Goal: Information Seeking & Learning: Learn about a topic

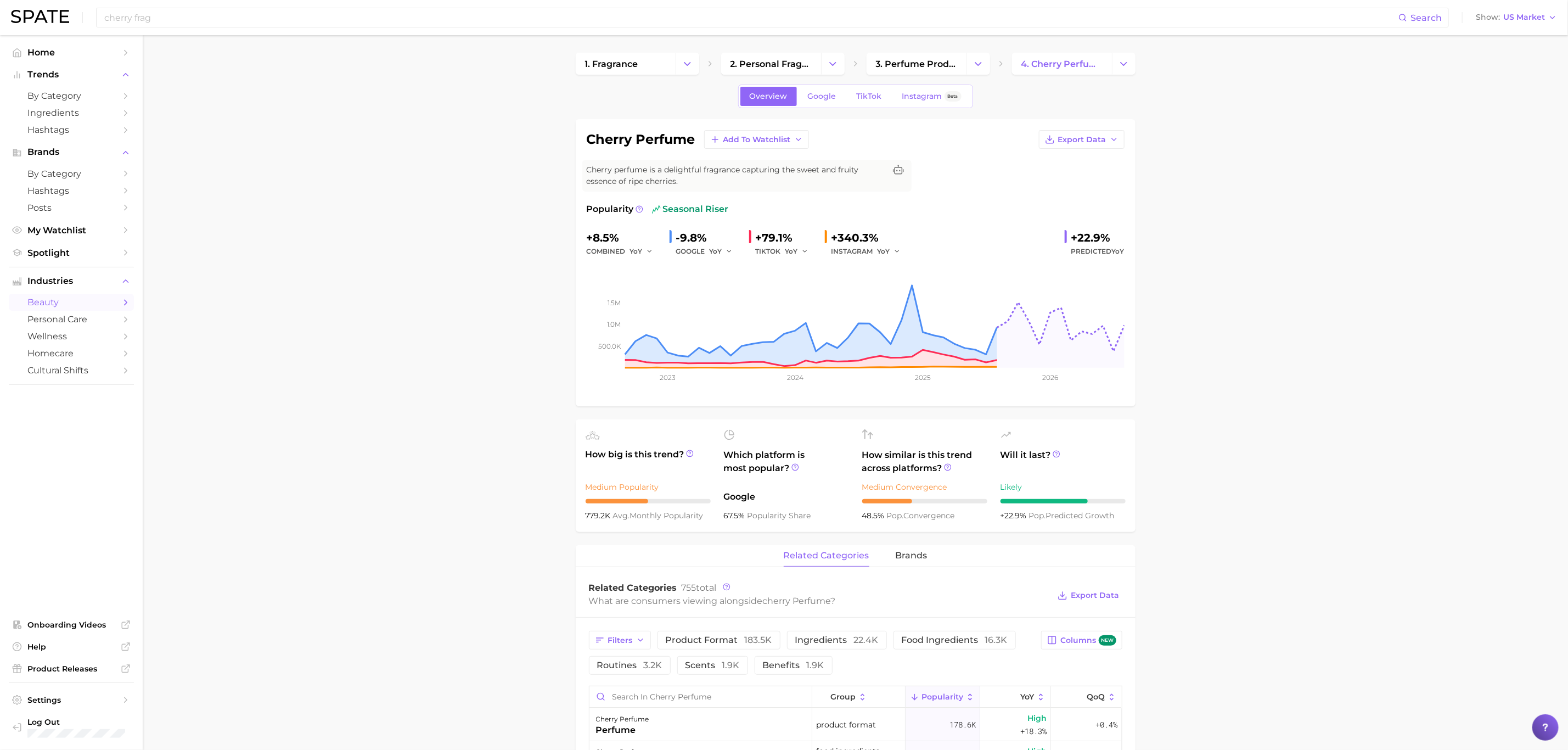
scroll to position [549, 0]
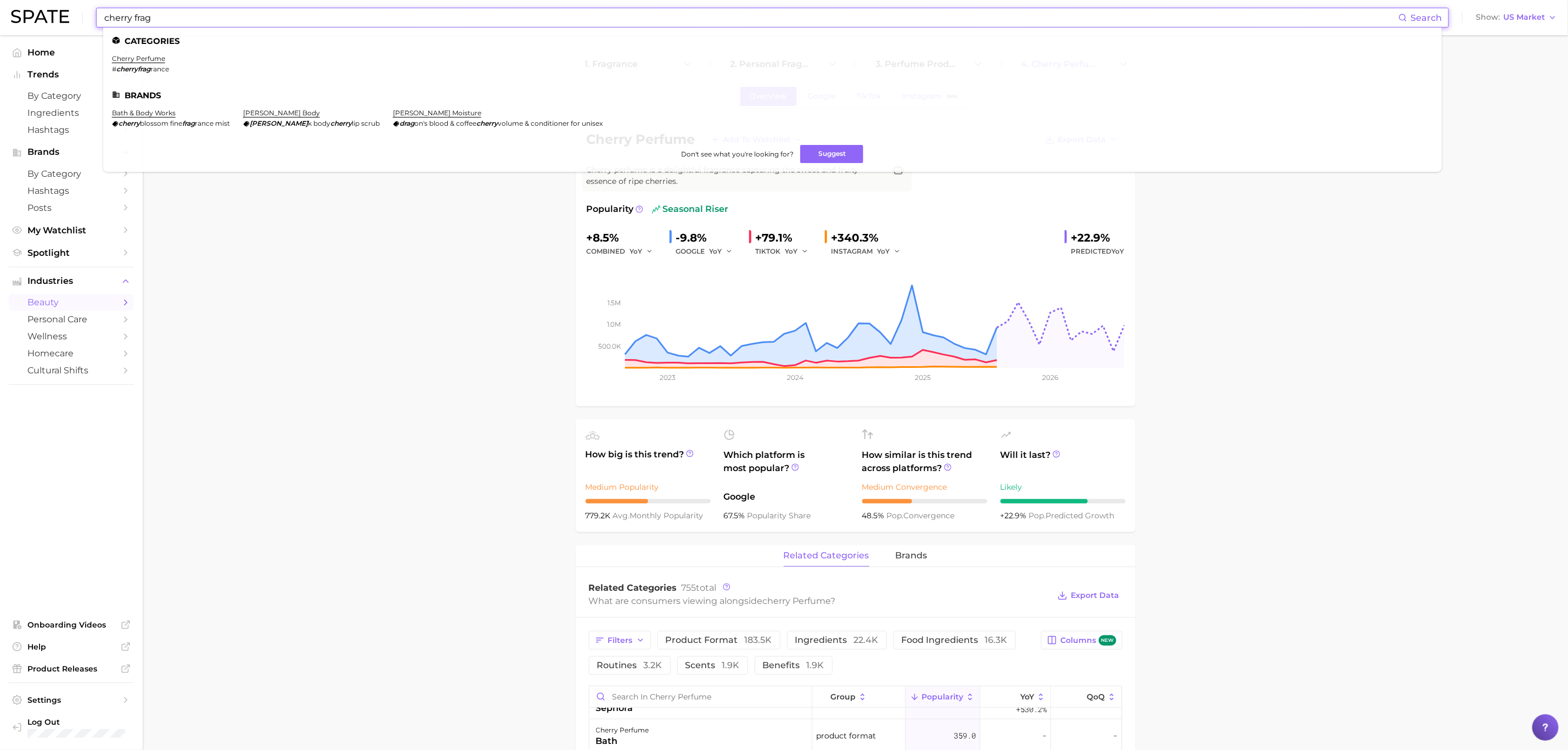
click at [558, 24] on input "cherry frag" at bounding box center [751, 17] width 1296 height 19
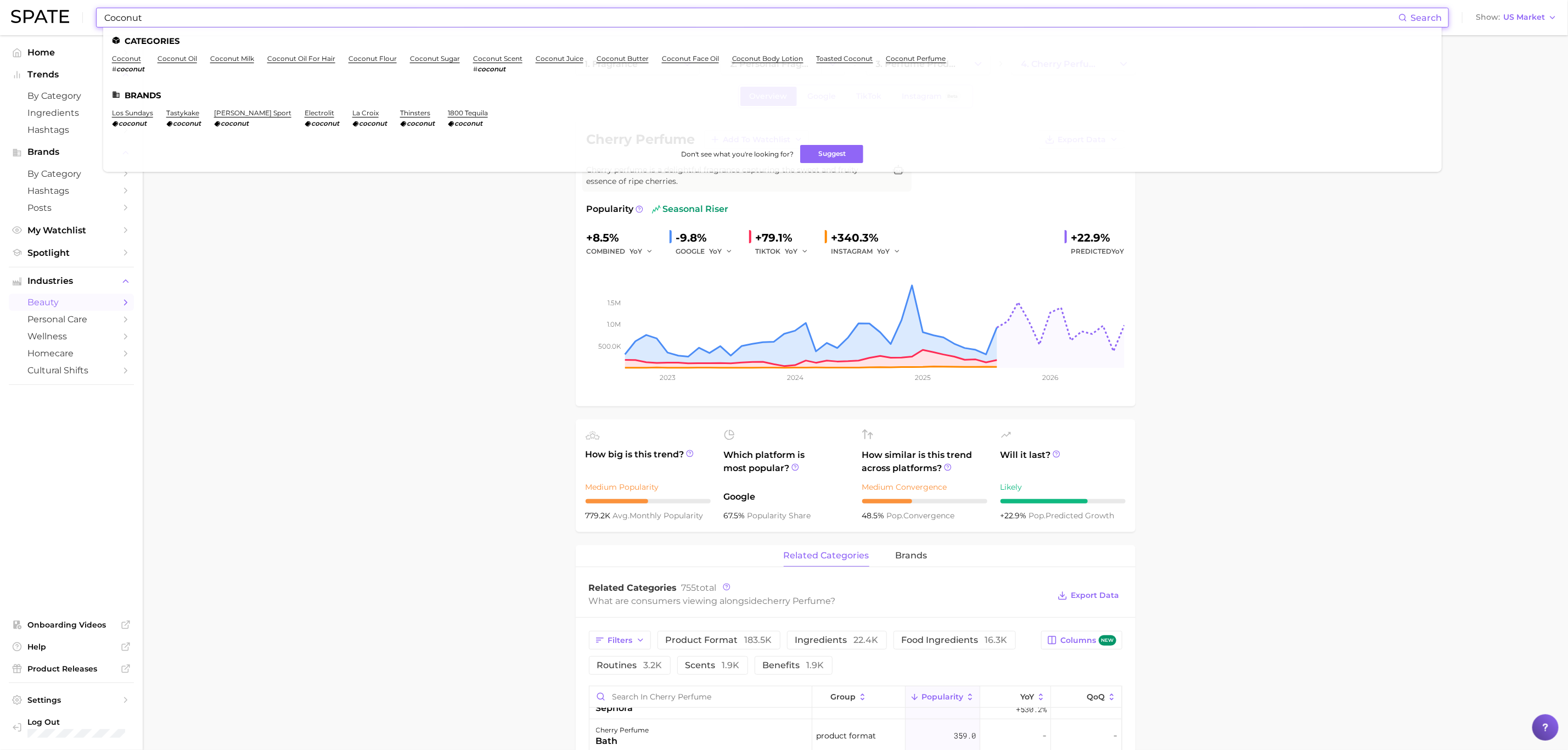
type input "Coconut"
click at [479, 51] on ul "Categories coconut # coconut coconut oil coconut milk coconut oil for hair coco…" at bounding box center [772, 99] width 1339 height 144
click at [484, 56] on link "coconut scent" at bounding box center [497, 58] width 50 height 8
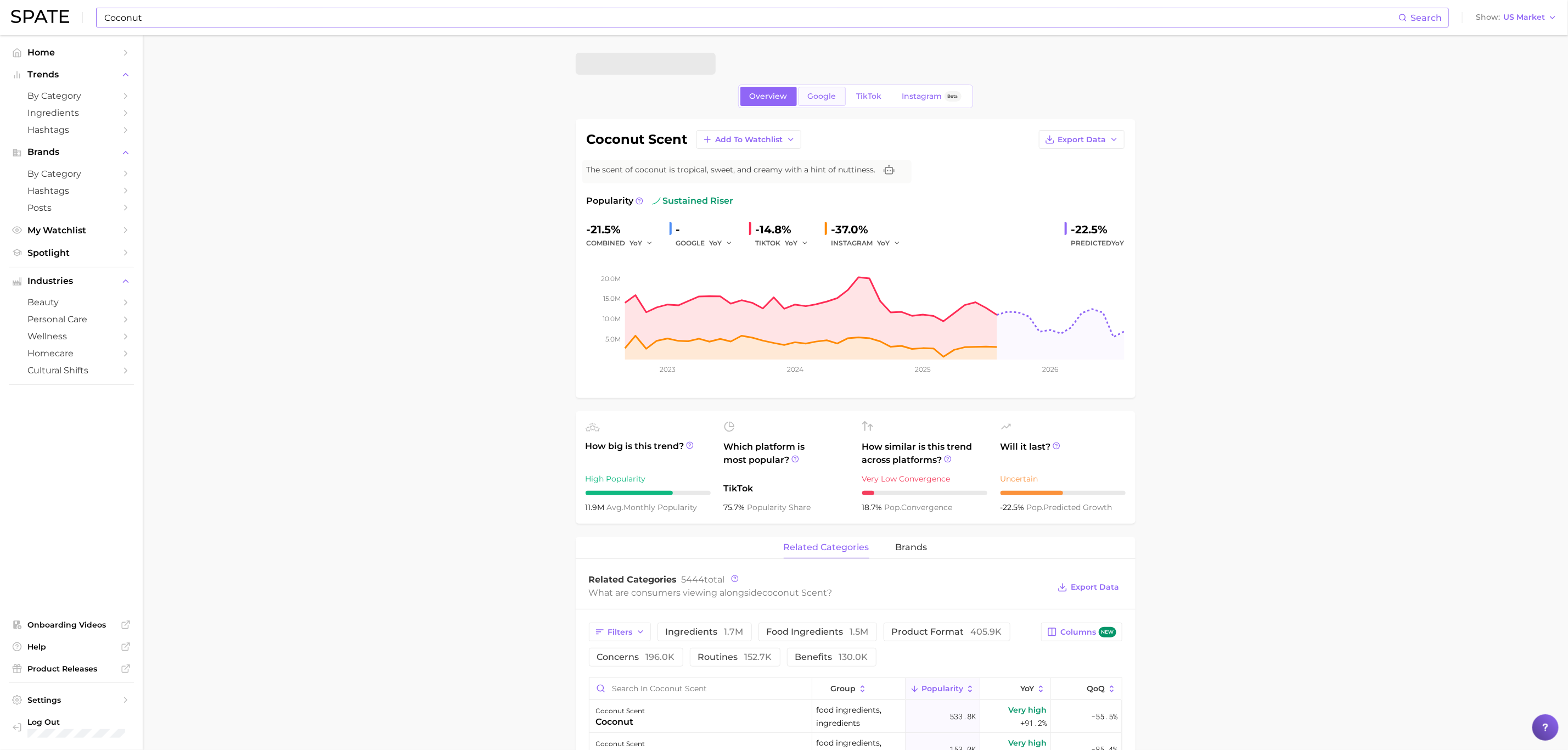
click at [812, 94] on span "Google" at bounding box center [822, 96] width 29 height 10
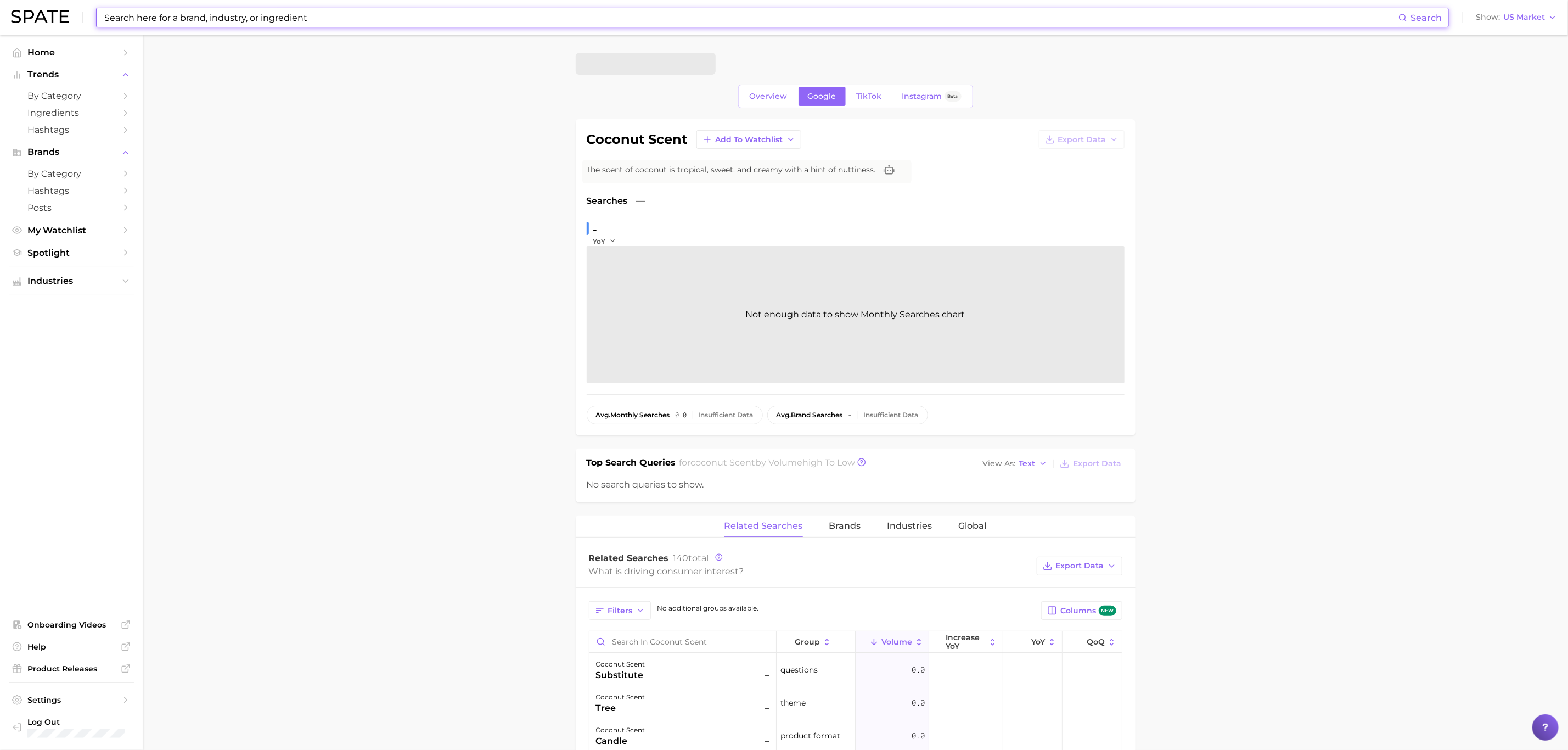
click at [880, 83] on div "Overview Google TikTok Instagram Beta coconut scent Add to Watchlist Export Dat…" at bounding box center [856, 723] width 560 height 1341
click at [876, 96] on span "TikTok" at bounding box center [869, 96] width 25 height 10
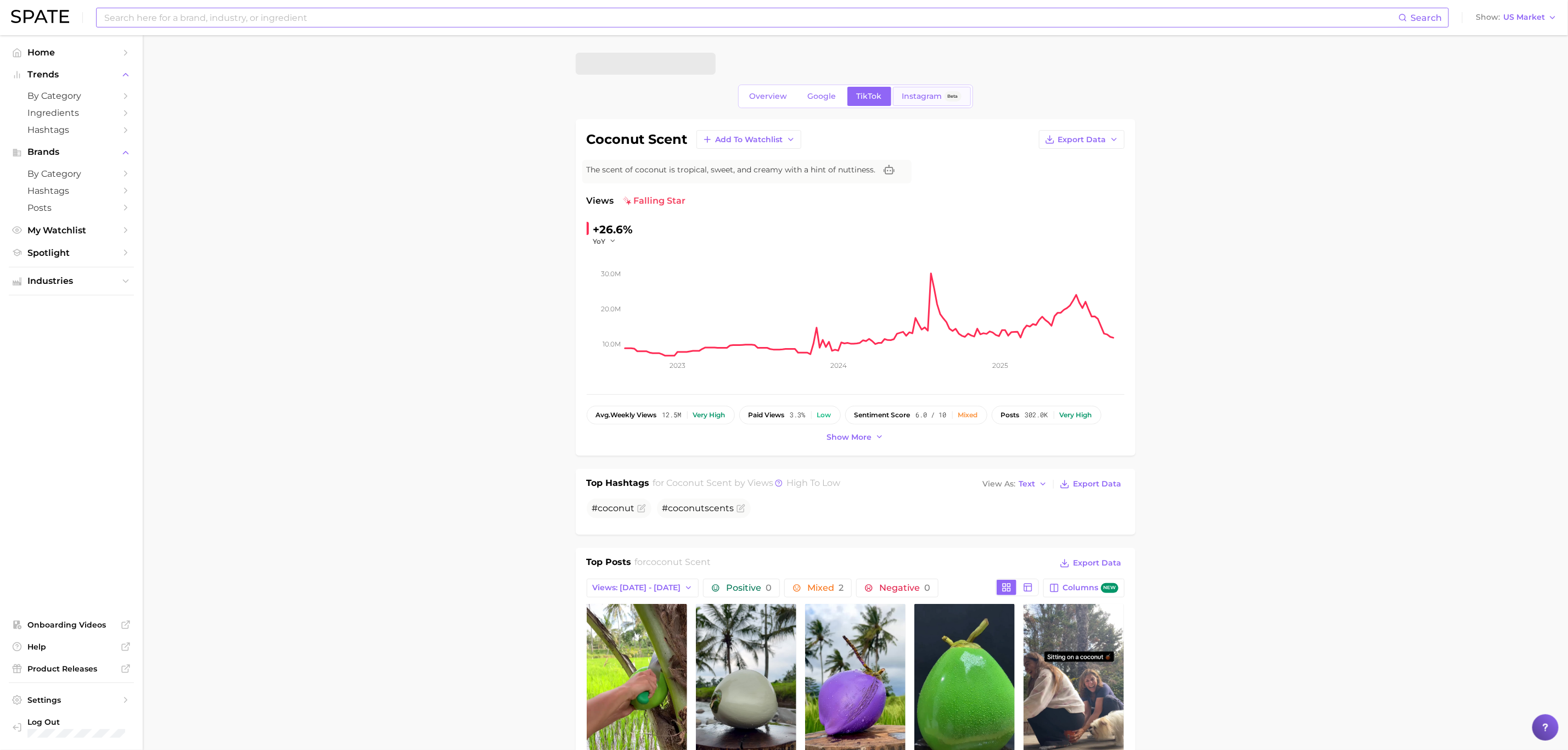
click at [931, 89] on link "Instagram Beta" at bounding box center [931, 96] width 78 height 19
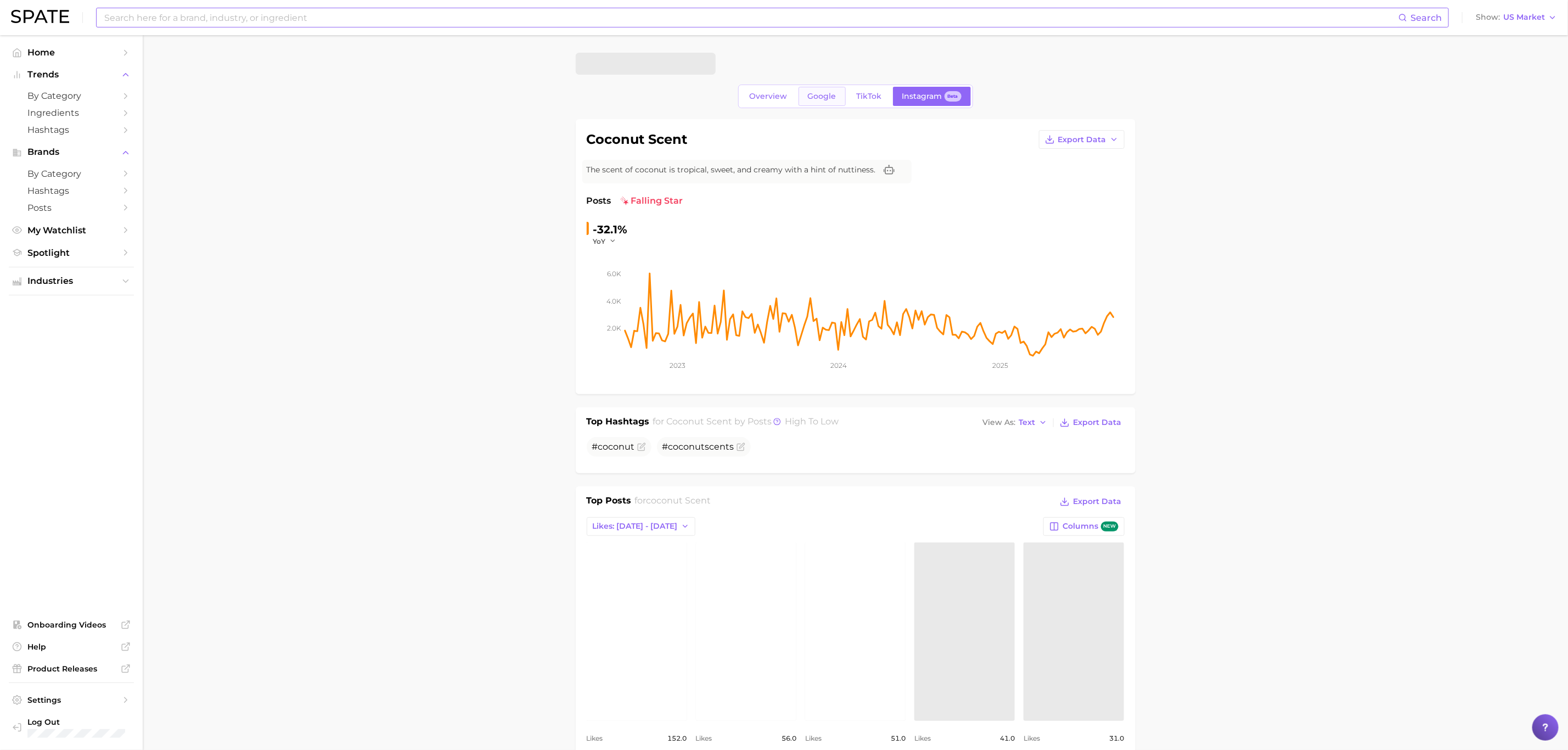
click at [829, 92] on span "Google" at bounding box center [822, 96] width 29 height 10
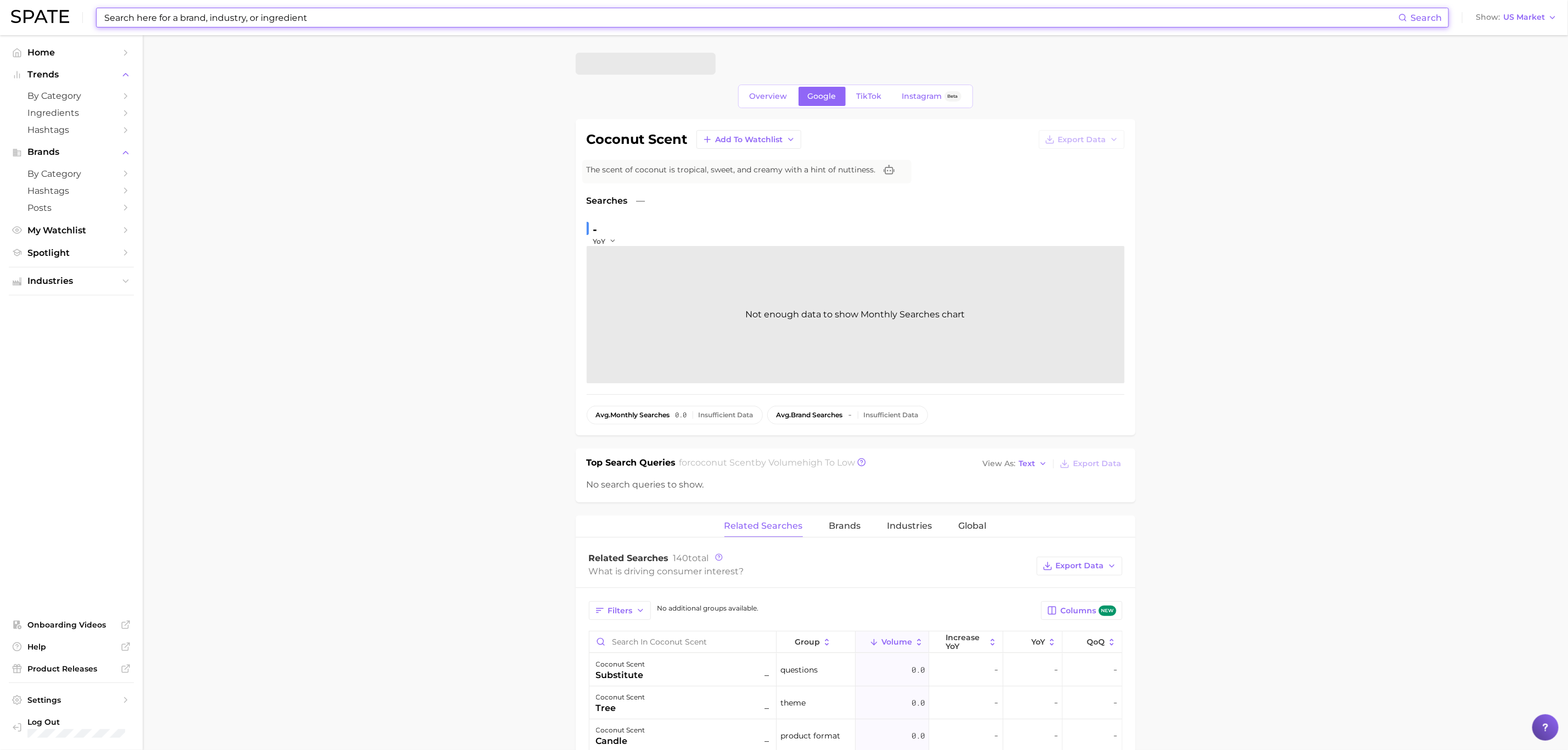
click at [284, 16] on input at bounding box center [751, 17] width 1296 height 19
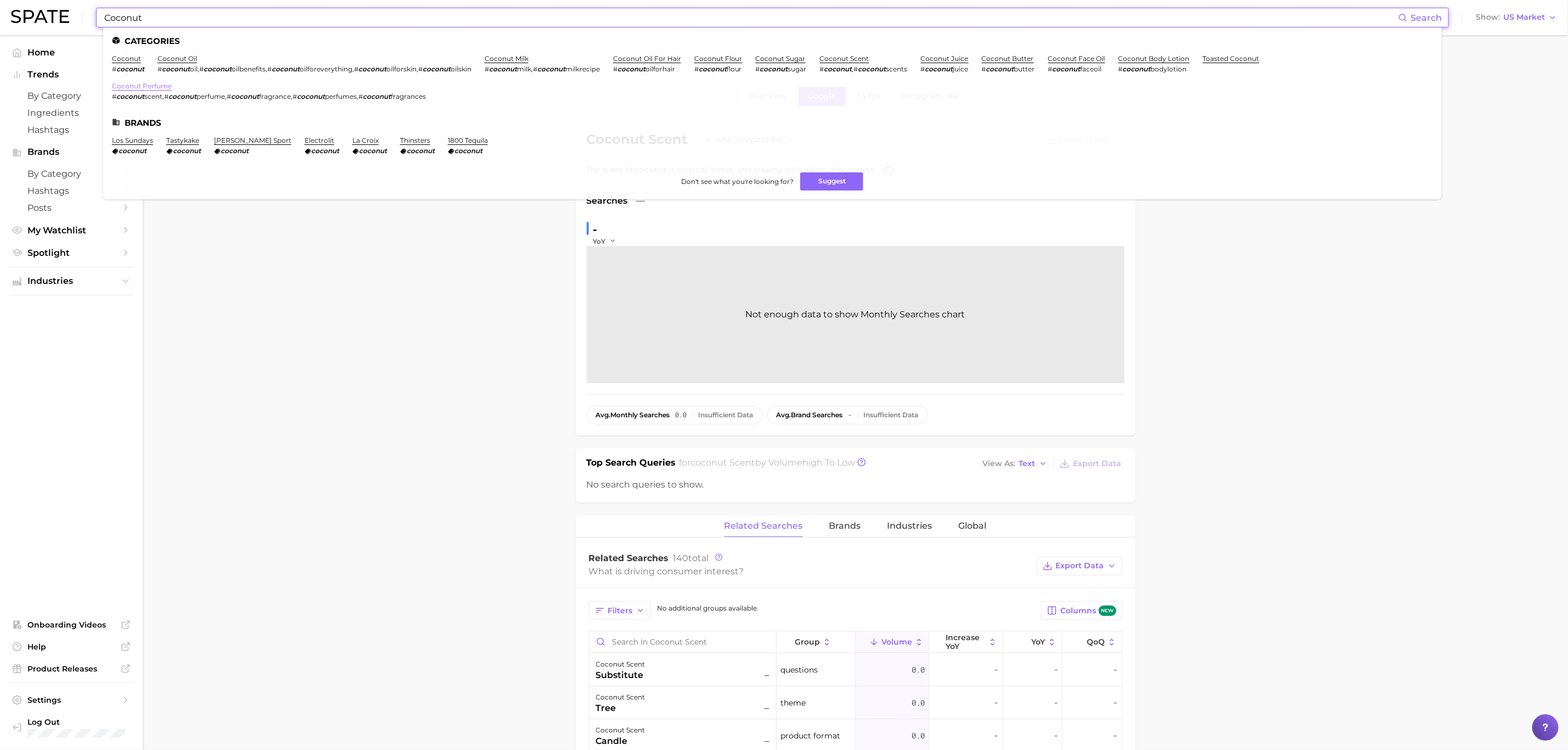
type input "Coconut"
click at [157, 88] on link "coconut perfume" at bounding box center [141, 85] width 60 height 8
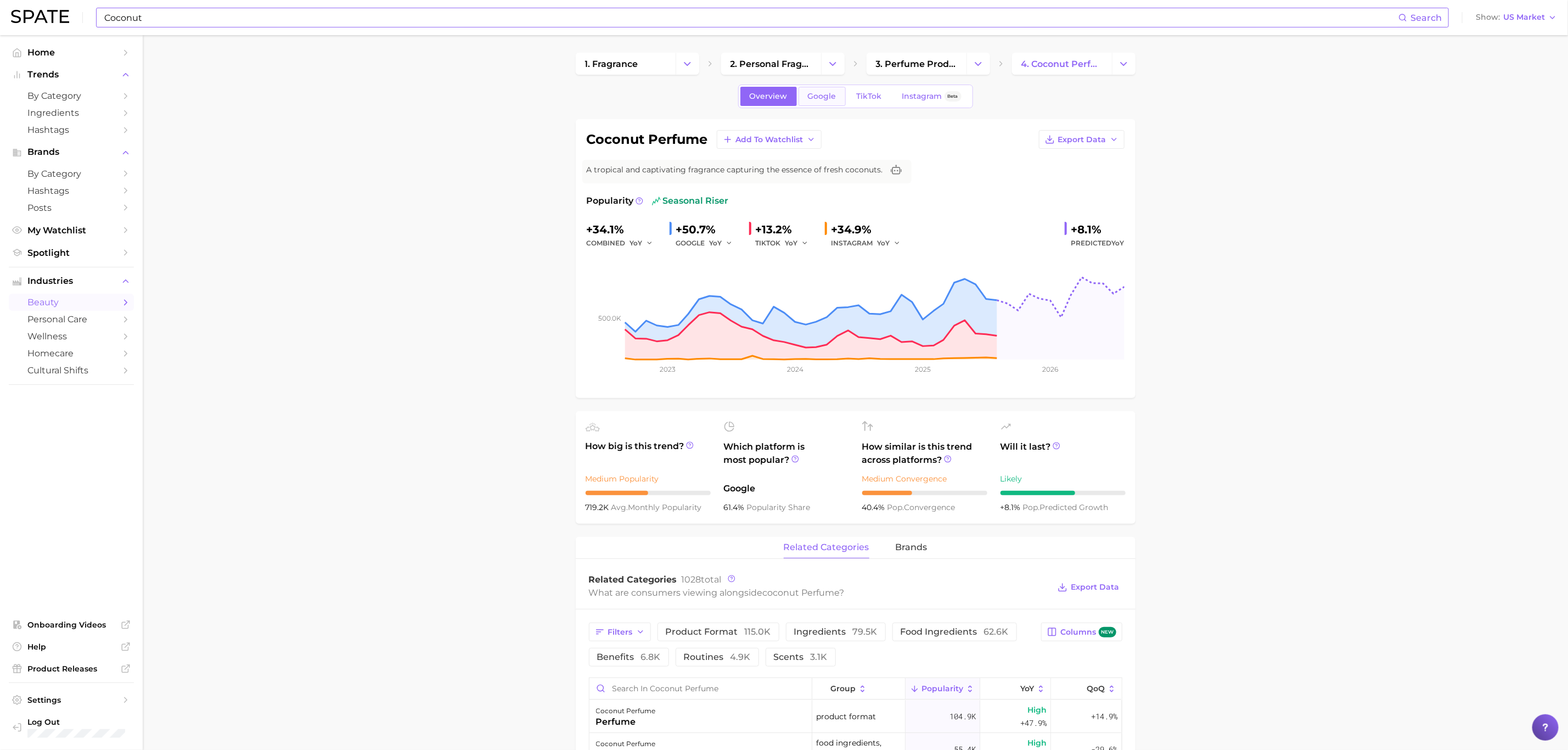
click at [822, 101] on span "Google" at bounding box center [822, 96] width 29 height 10
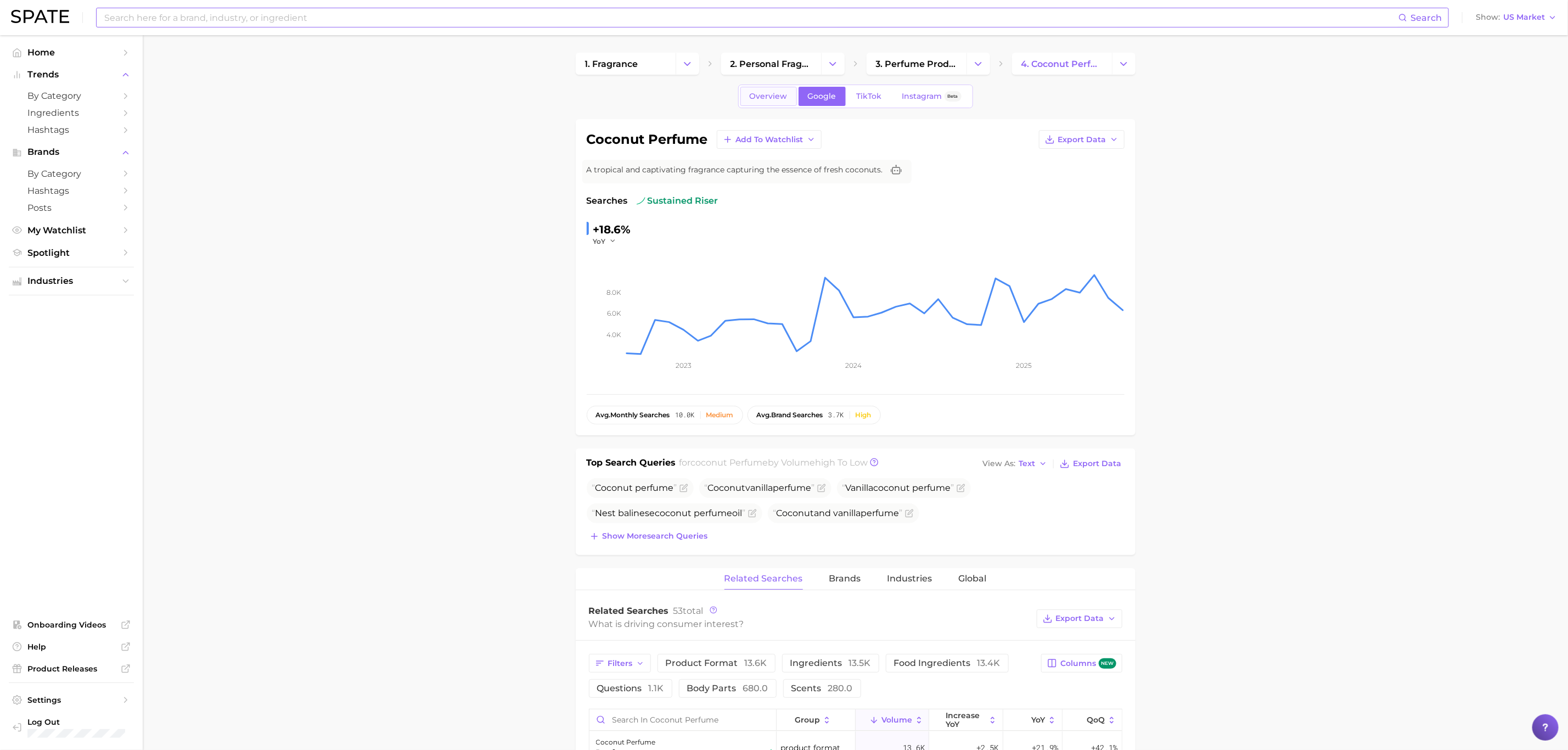
click at [765, 99] on span "Overview" at bounding box center [768, 96] width 38 height 10
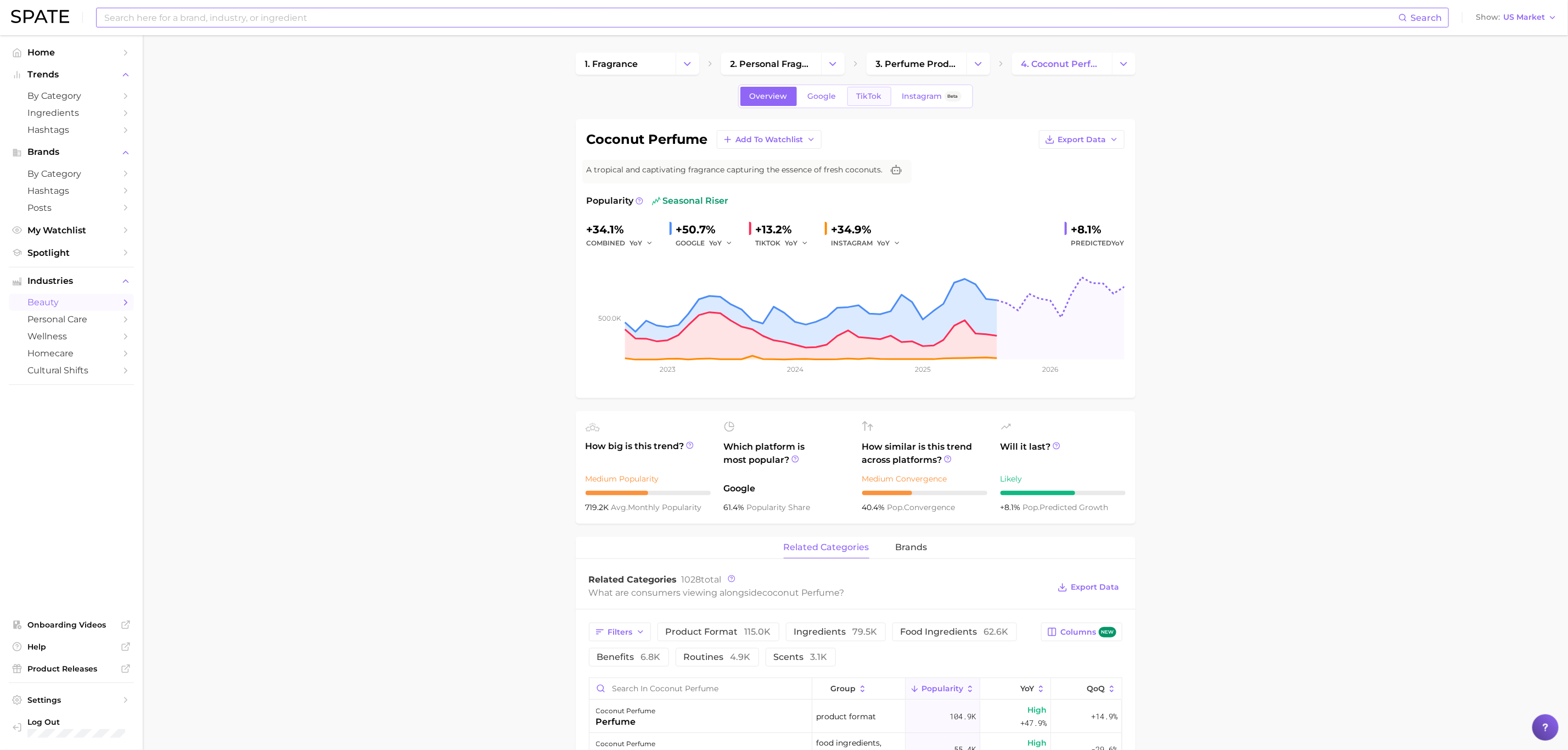
click at [857, 101] on span "TikTok" at bounding box center [869, 96] width 25 height 10
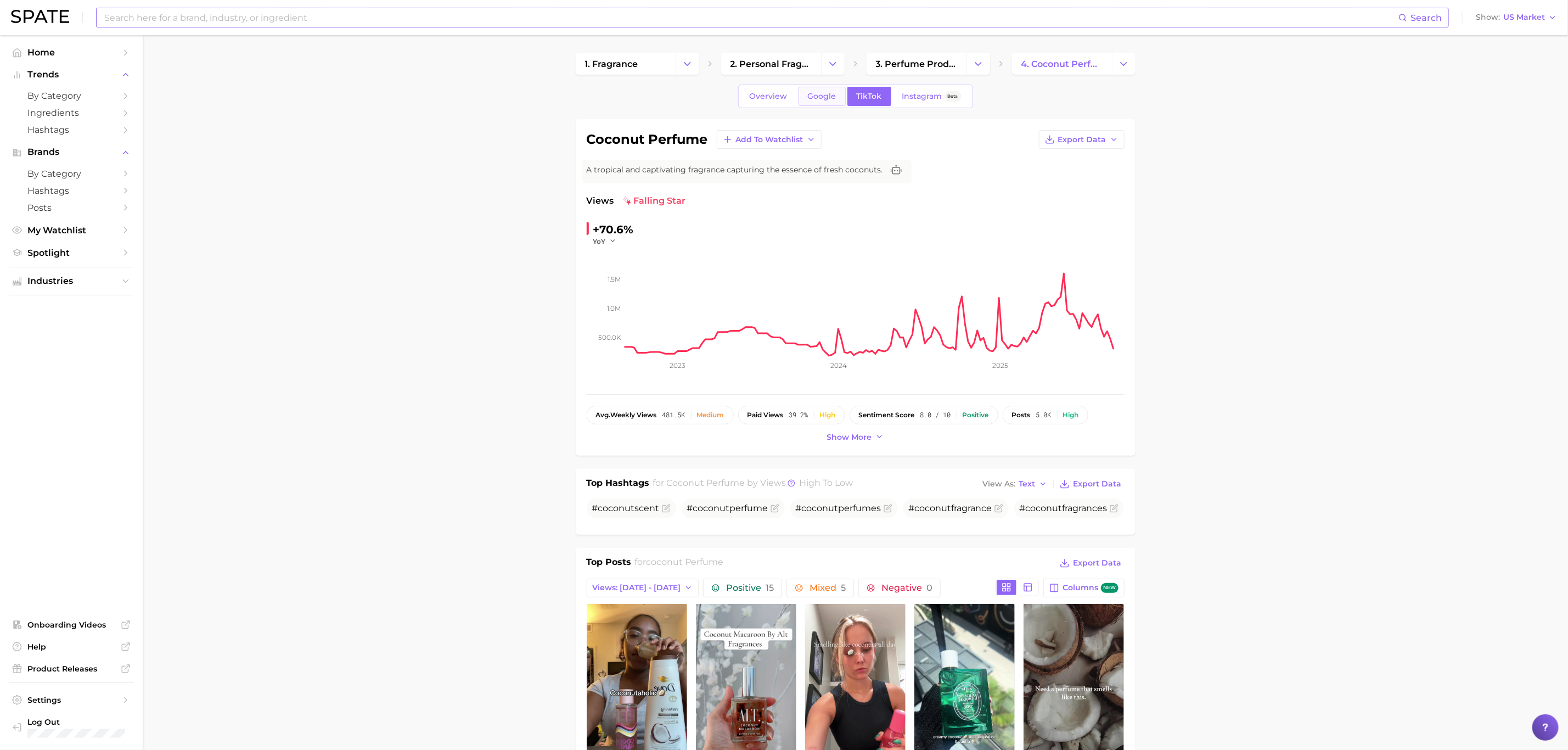
click at [834, 98] on span "Google" at bounding box center [822, 96] width 29 height 10
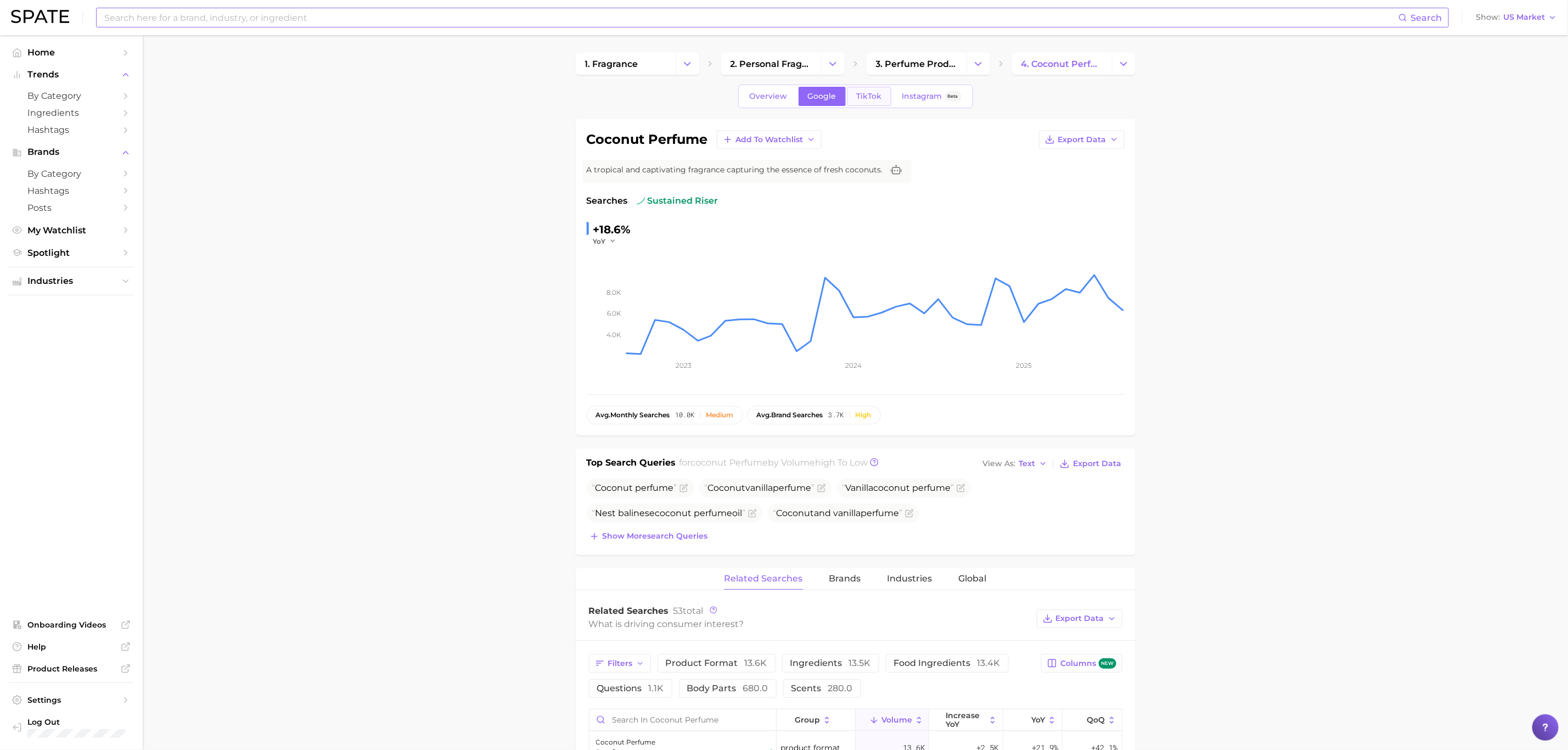
click at [860, 94] on span "TikTok" at bounding box center [869, 96] width 25 height 10
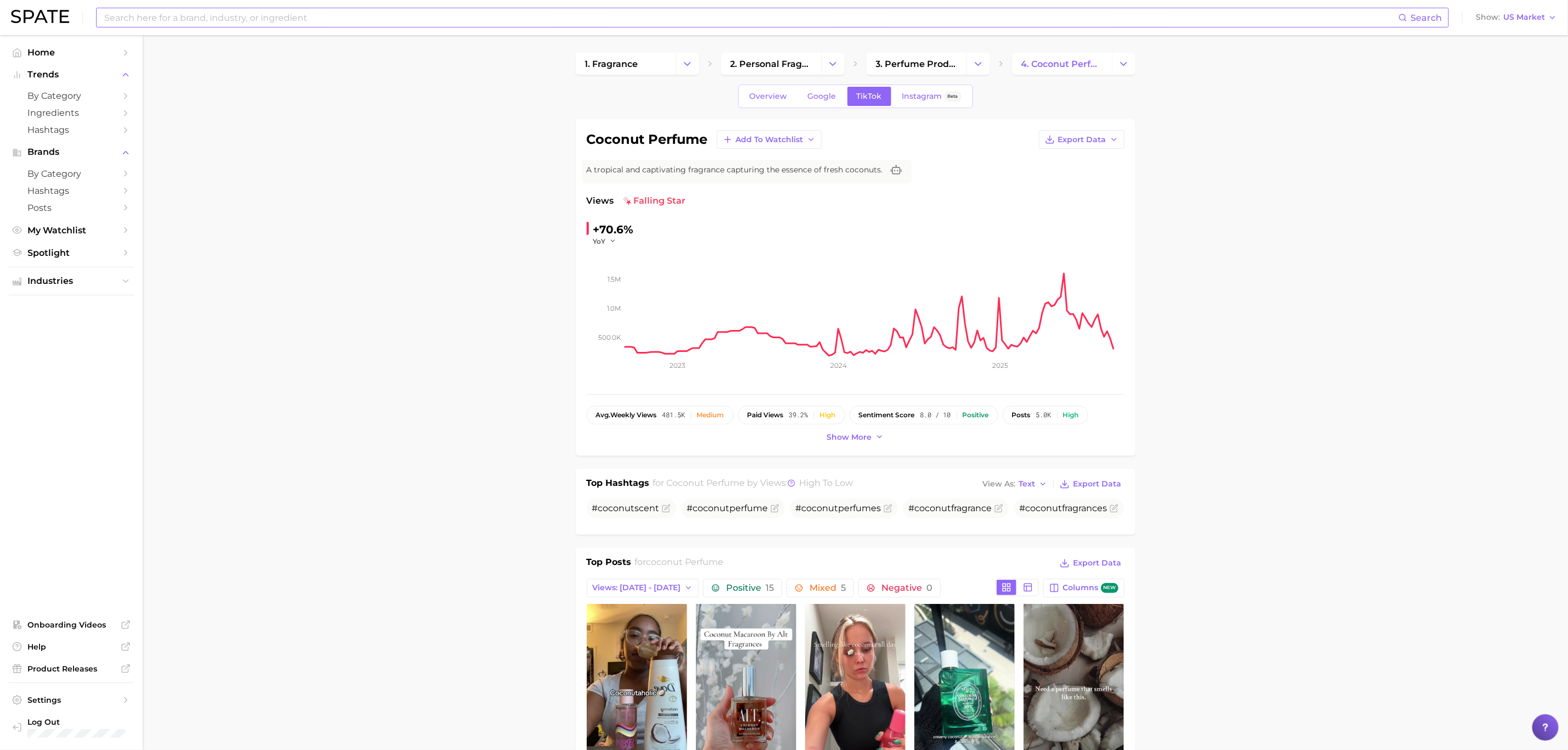
click at [475, 12] on input at bounding box center [751, 17] width 1296 height 19
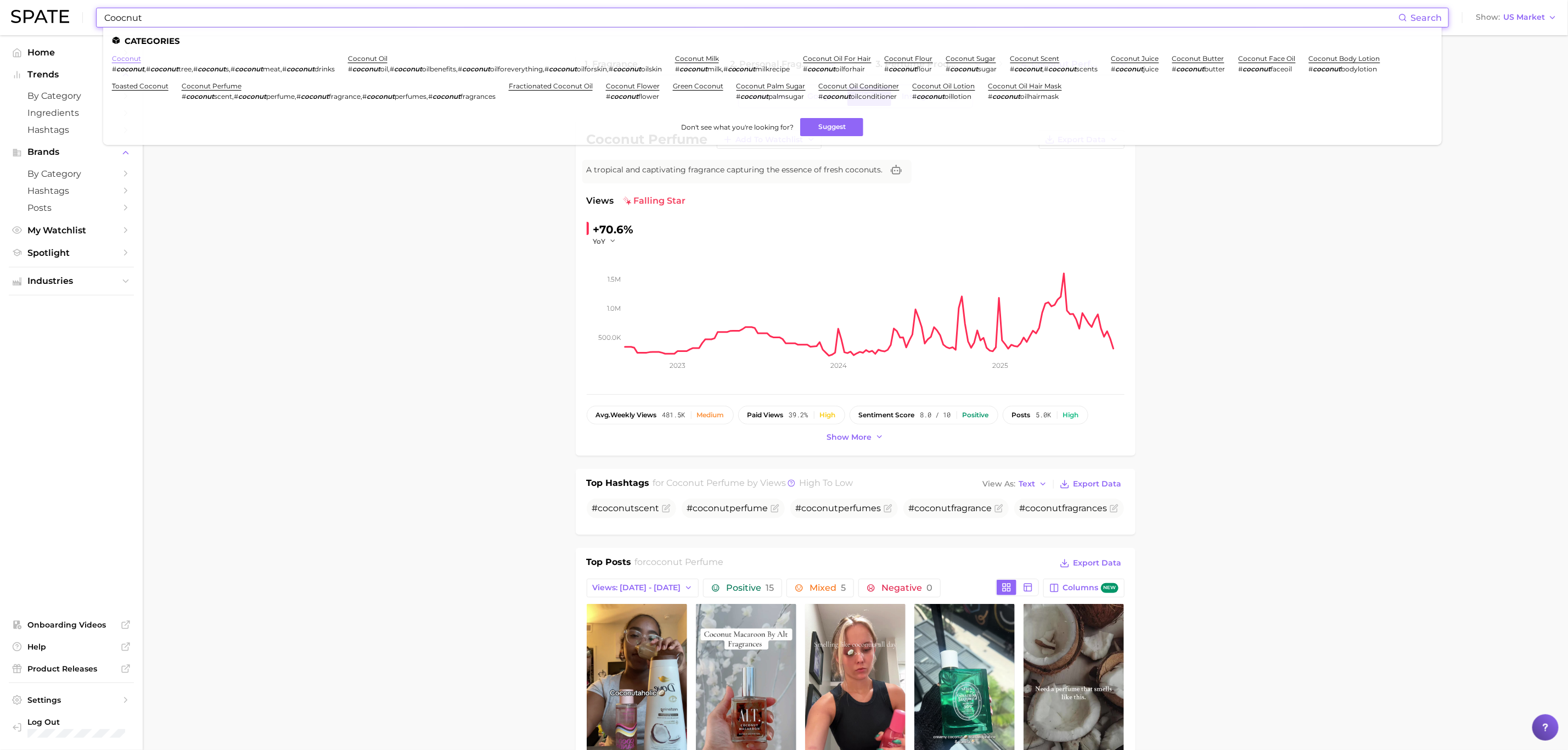
click at [130, 58] on link "coconut" at bounding box center [126, 58] width 29 height 8
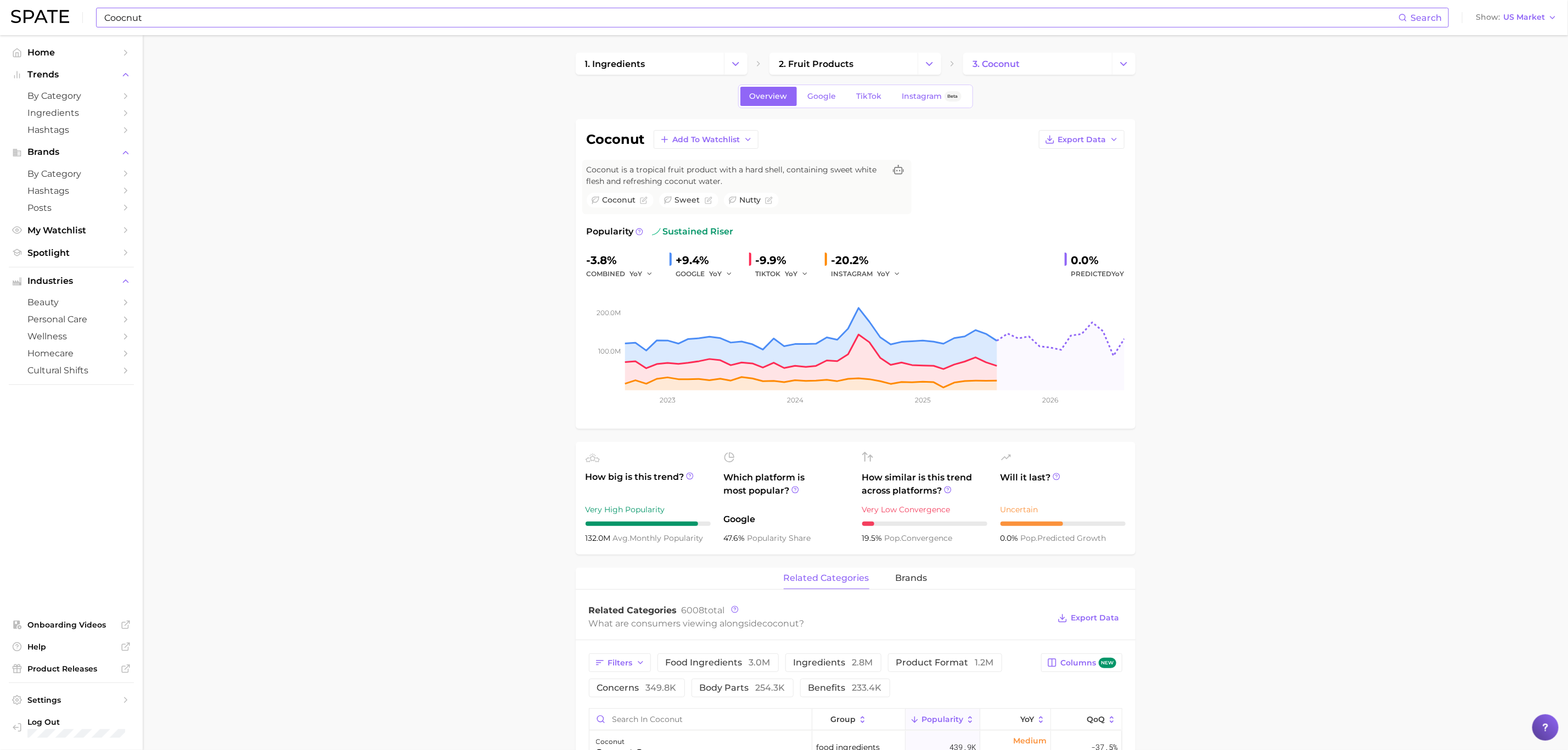
click at [506, 10] on input "Coocnut" at bounding box center [751, 17] width 1296 height 19
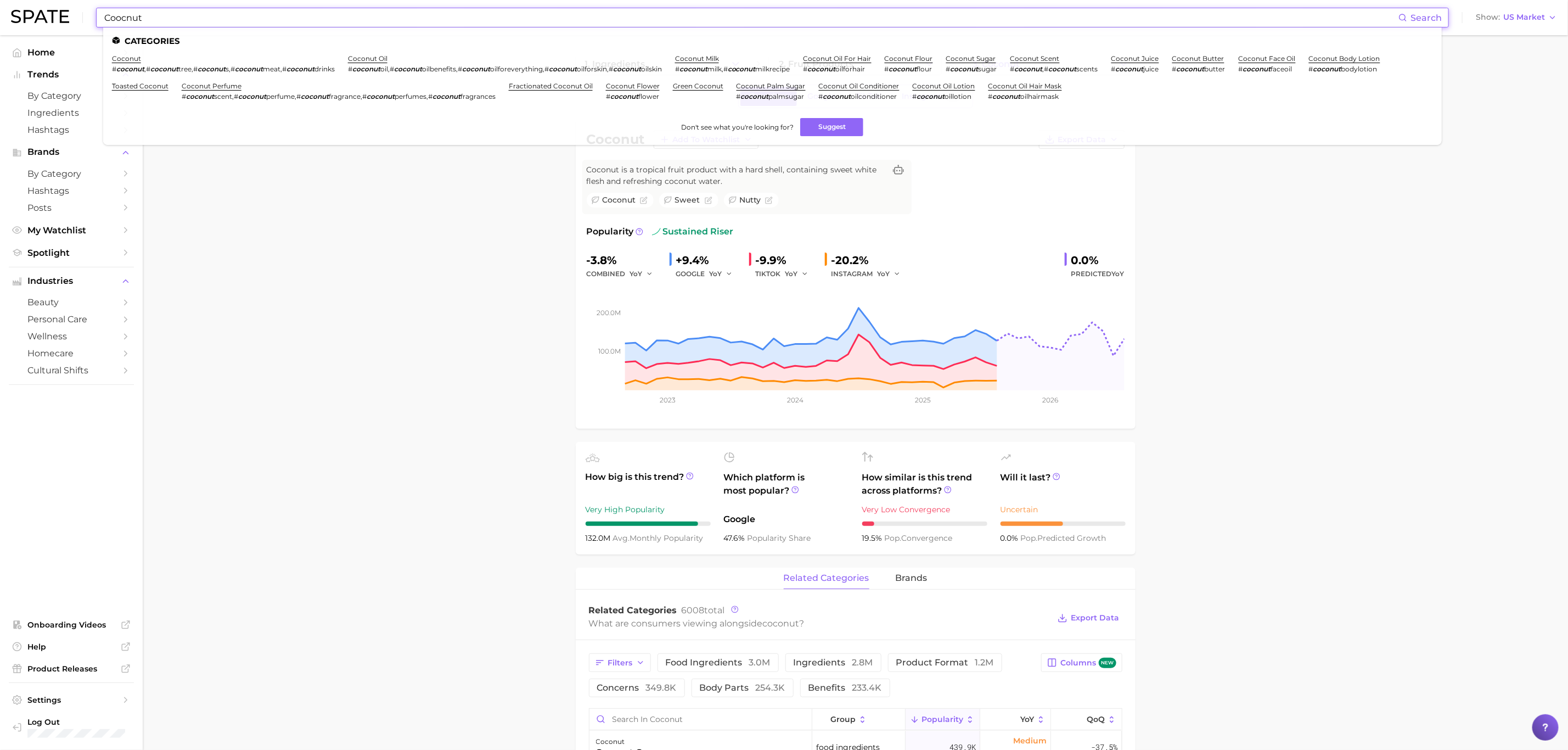
click at [506, 10] on input "Coocnut" at bounding box center [751, 17] width 1296 height 19
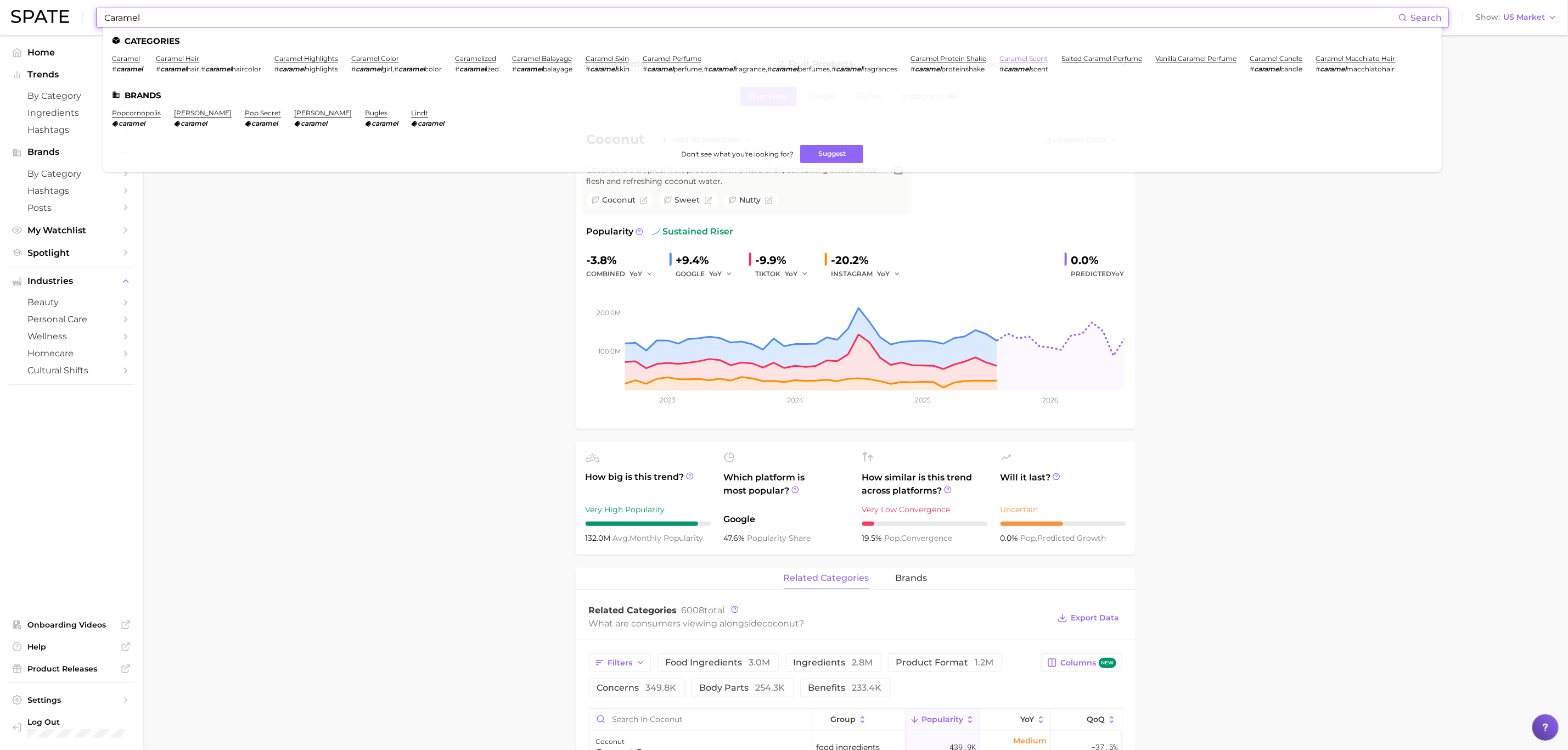
type input "Caramel"
click at [1048, 58] on link "caramel scent" at bounding box center [1024, 58] width 48 height 8
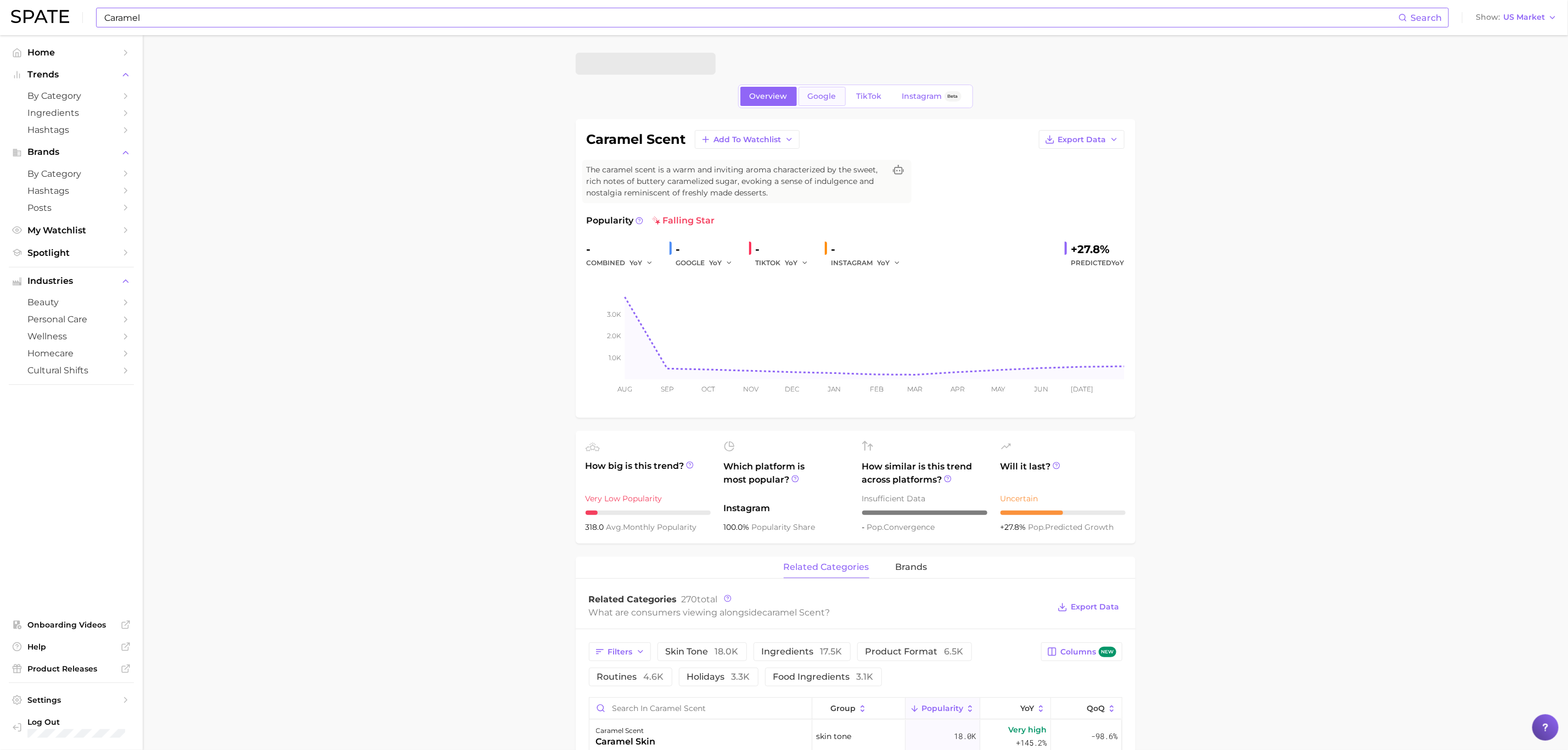
click at [810, 89] on link "Google" at bounding box center [822, 96] width 47 height 19
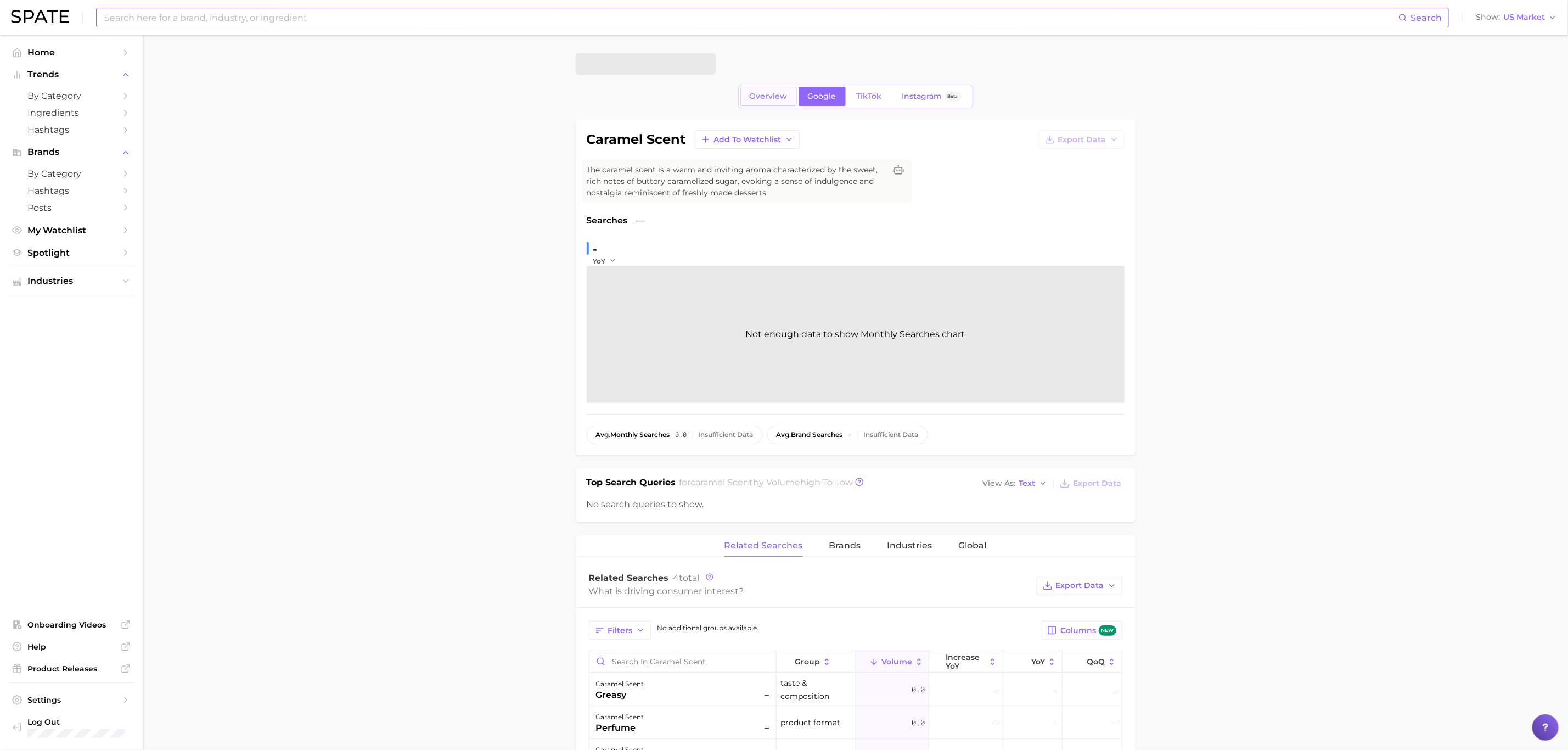
click at [761, 90] on link "Overview" at bounding box center [768, 96] width 56 height 19
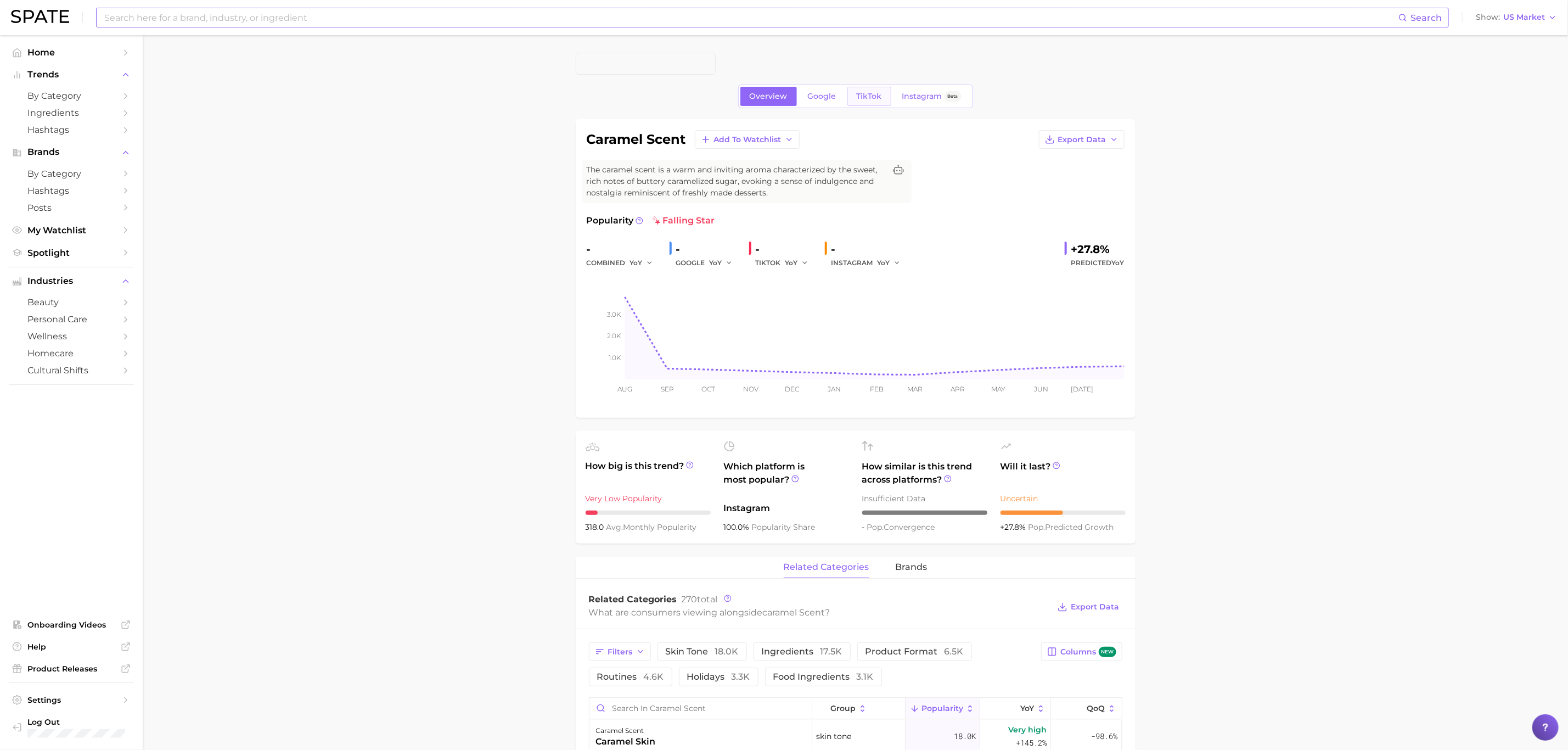
click at [881, 90] on link "TikTok" at bounding box center [869, 96] width 44 height 19
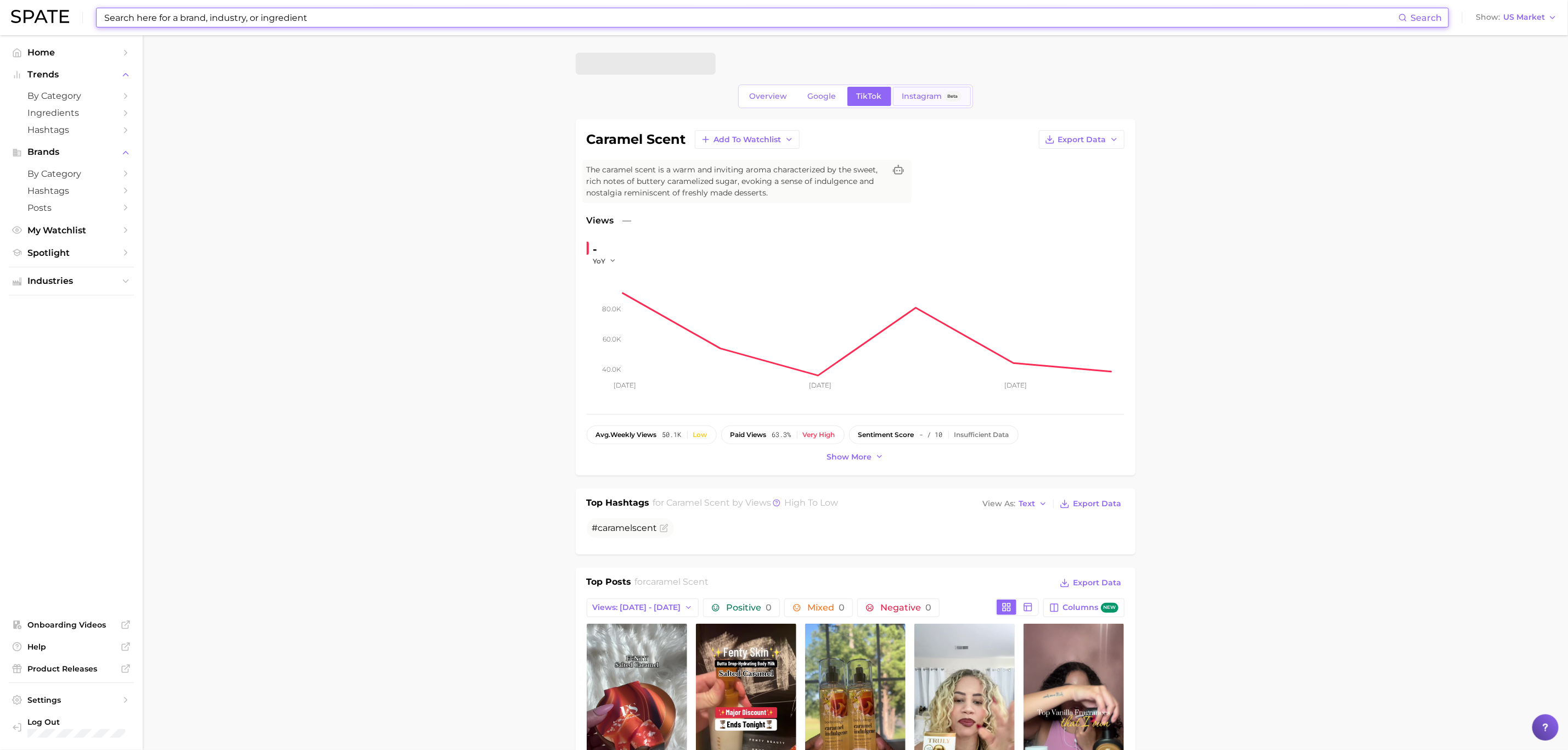
click at [929, 99] on span "Instagram" at bounding box center [922, 96] width 40 height 10
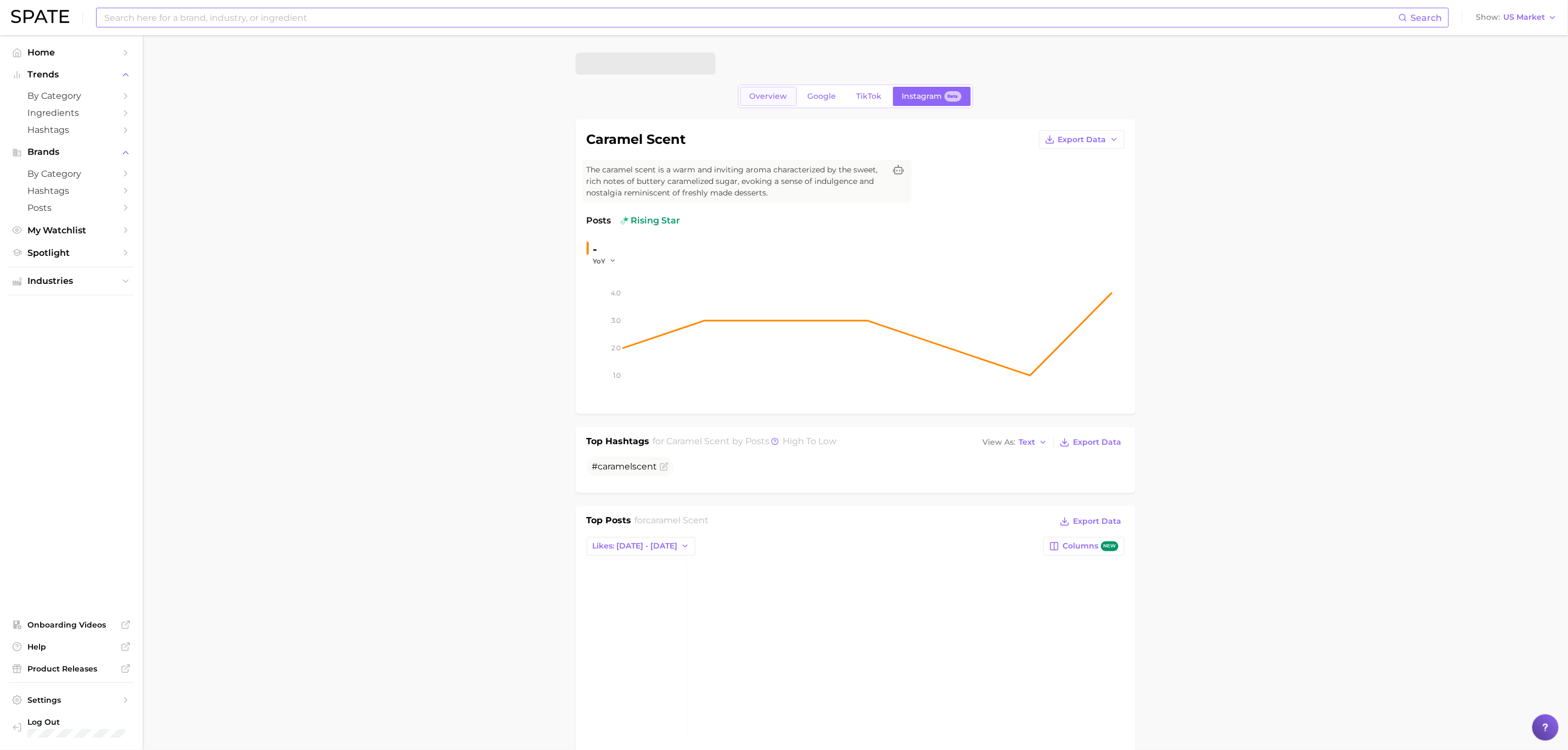
click at [771, 96] on span "Overview" at bounding box center [768, 96] width 38 height 10
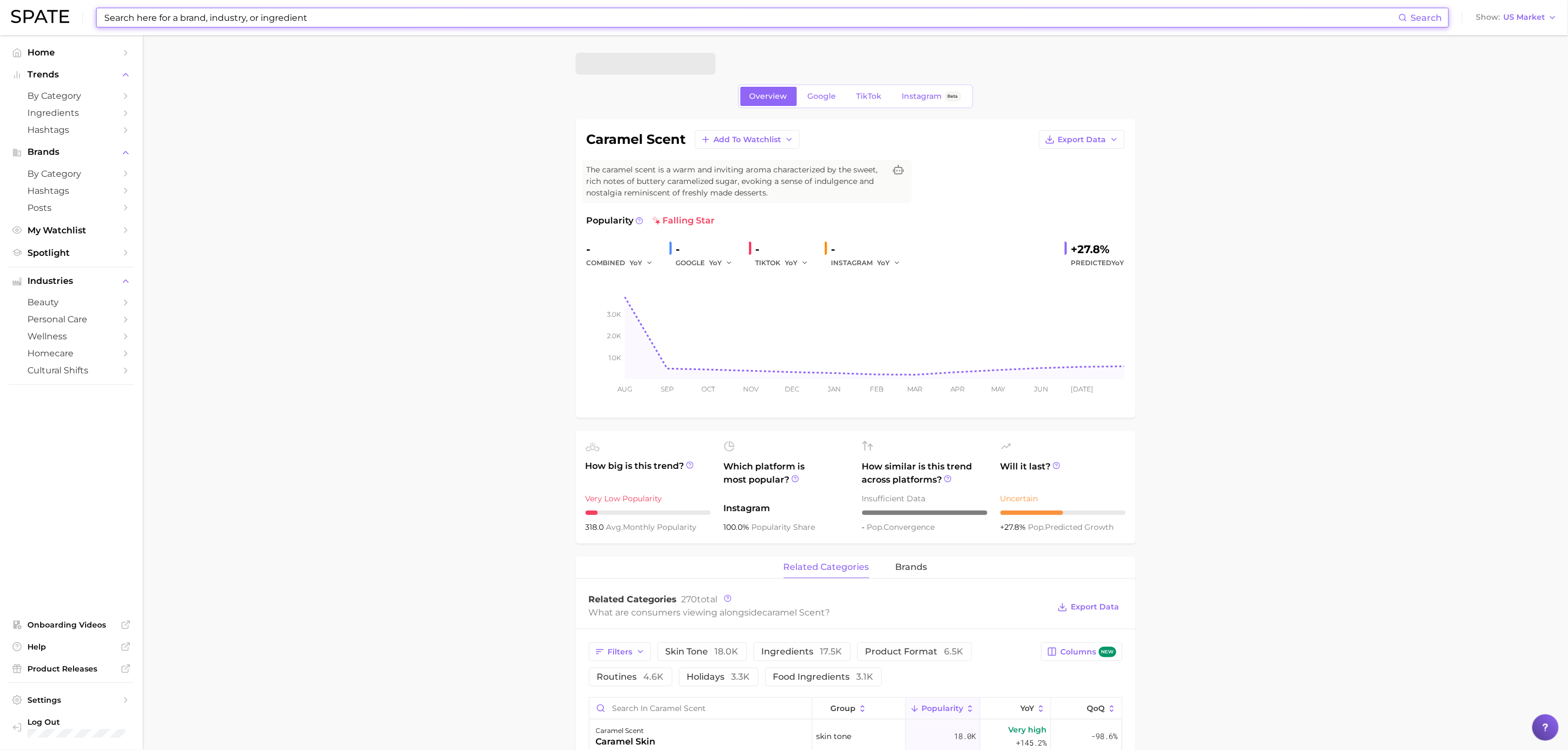
click at [515, 10] on input at bounding box center [751, 17] width 1296 height 19
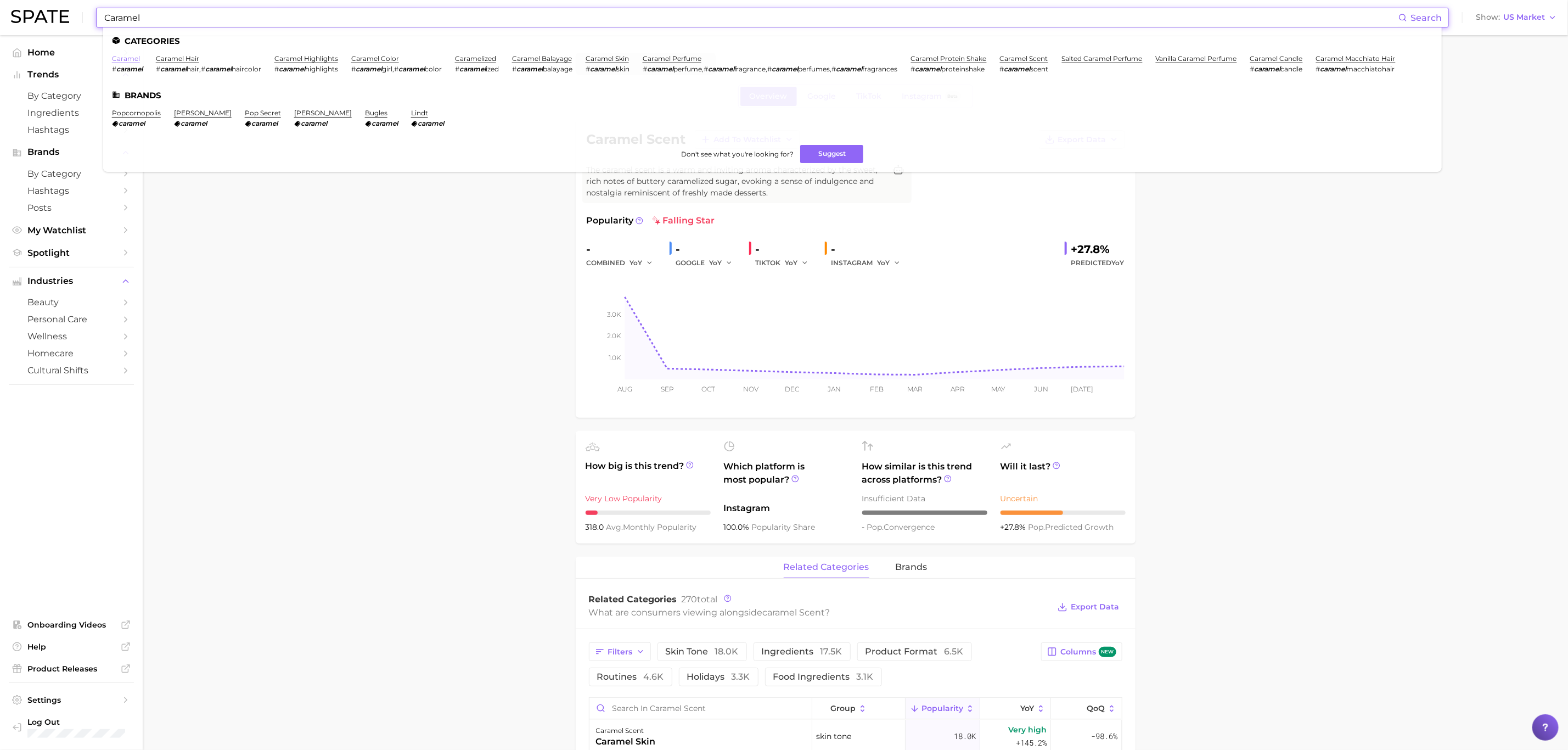
type input "Caramel"
click at [119, 59] on link "caramel" at bounding box center [126, 58] width 28 height 8
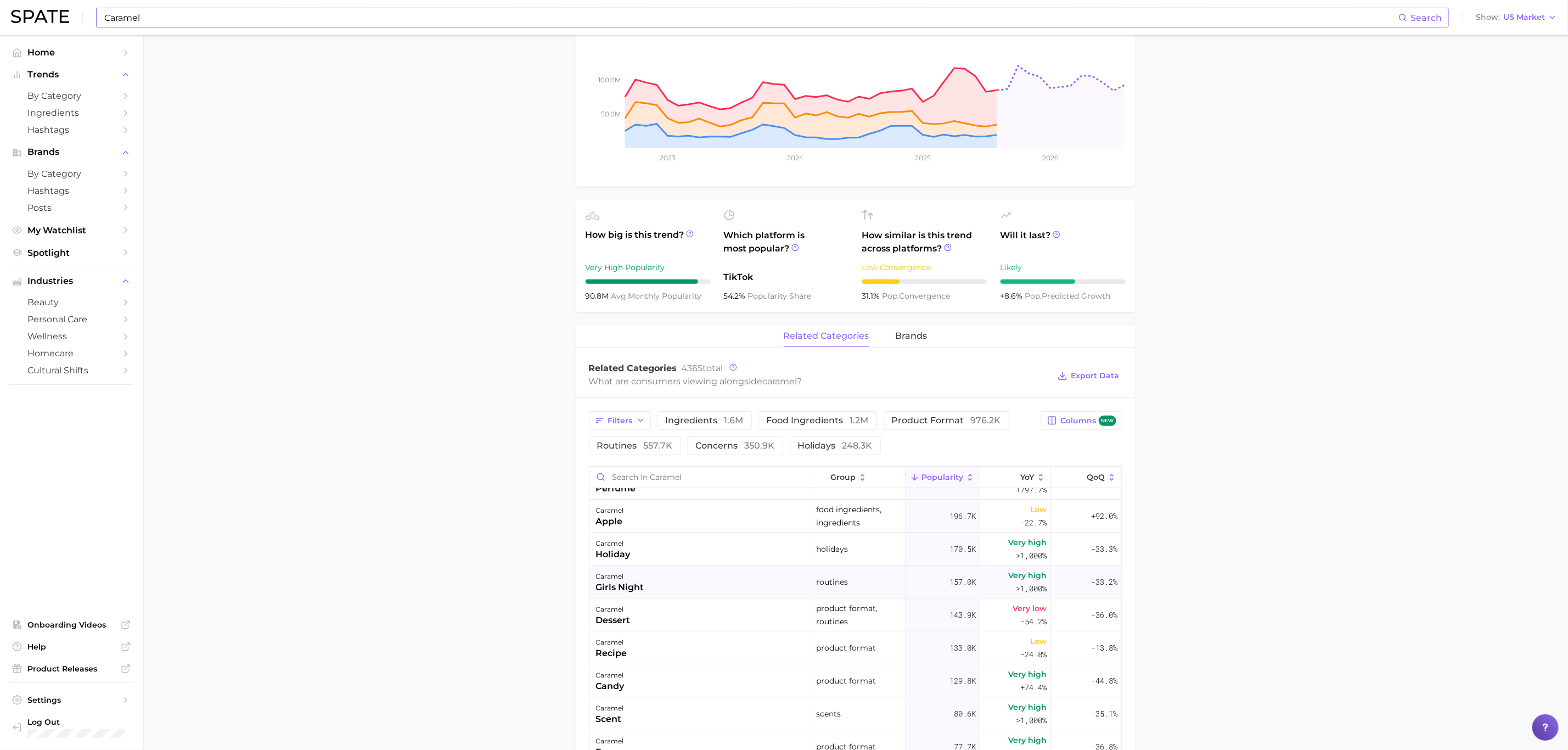
scroll to position [110, 0]
